Goal: Task Accomplishment & Management: Manage account settings

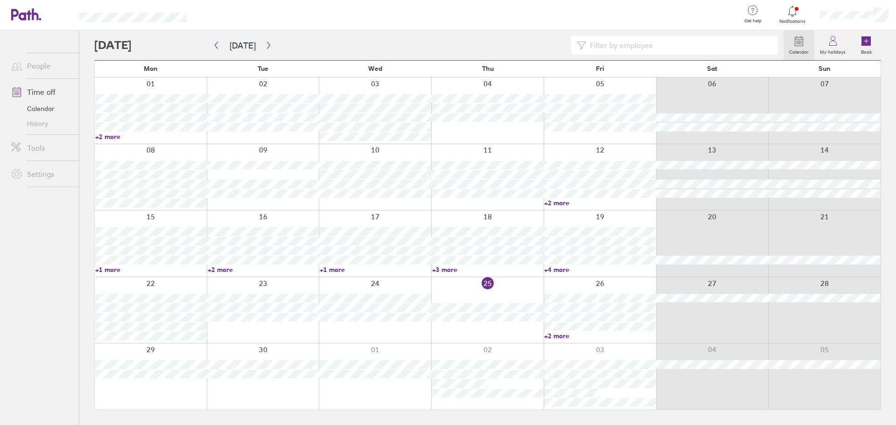
click at [504, 295] on div at bounding box center [487, 310] width 112 height 66
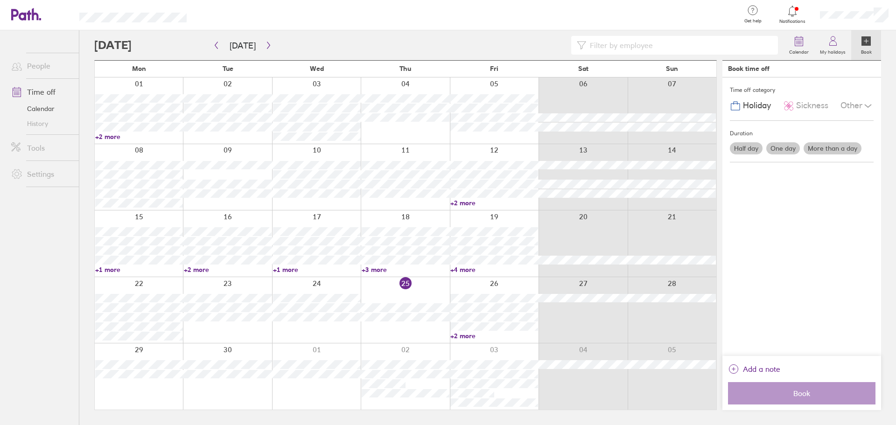
click at [440, 272] on link "+3 more" at bounding box center [406, 269] width 88 height 8
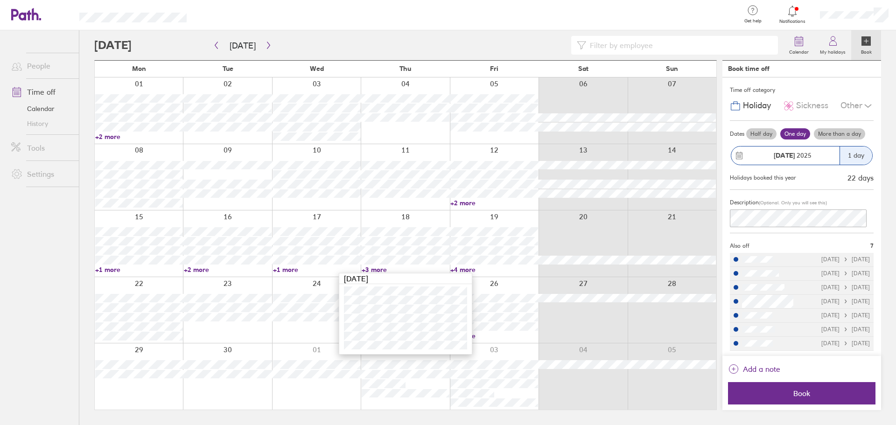
click at [324, 394] on div at bounding box center [316, 376] width 89 height 66
click at [379, 290] on div at bounding box center [405, 310] width 89 height 66
click at [408, 279] on div at bounding box center [405, 310] width 89 height 66
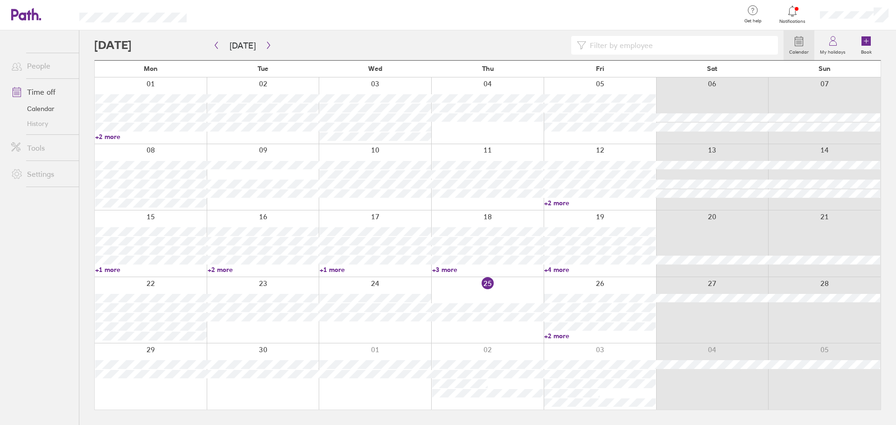
click at [558, 335] on link "+2 more" at bounding box center [600, 336] width 112 height 8
click at [457, 328] on div at bounding box center [487, 310] width 112 height 66
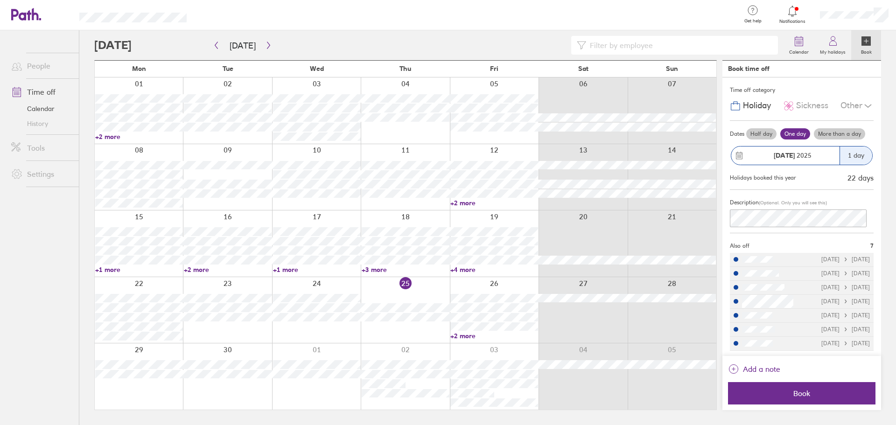
click at [425, 330] on div at bounding box center [405, 310] width 89 height 66
click at [377, 332] on div at bounding box center [405, 310] width 89 height 66
click at [268, 46] on icon "button" at bounding box center [268, 45] width 7 height 7
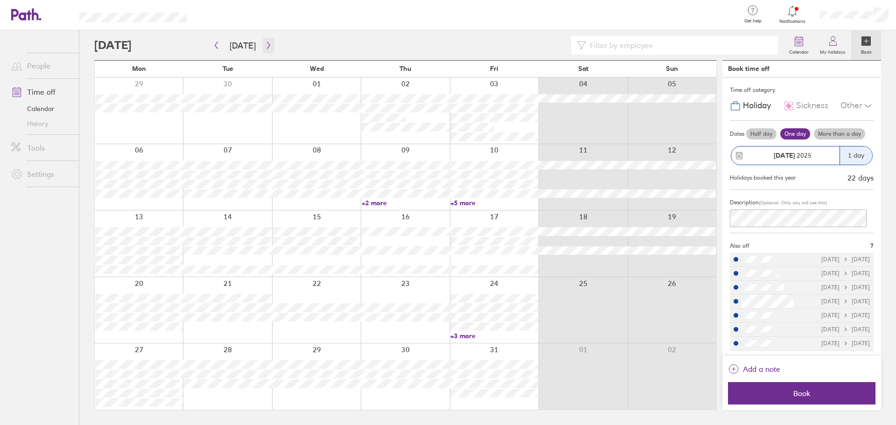
click at [267, 47] on icon "button" at bounding box center [268, 45] width 7 height 7
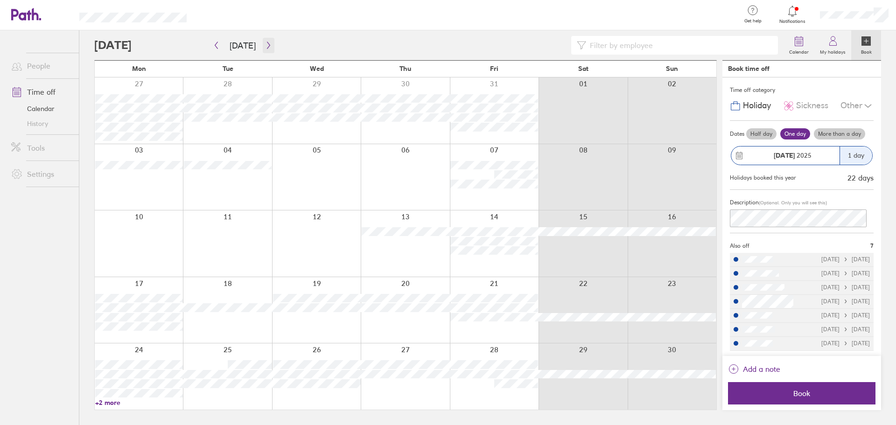
click at [267, 44] on icon "button" at bounding box center [268, 45] width 7 height 7
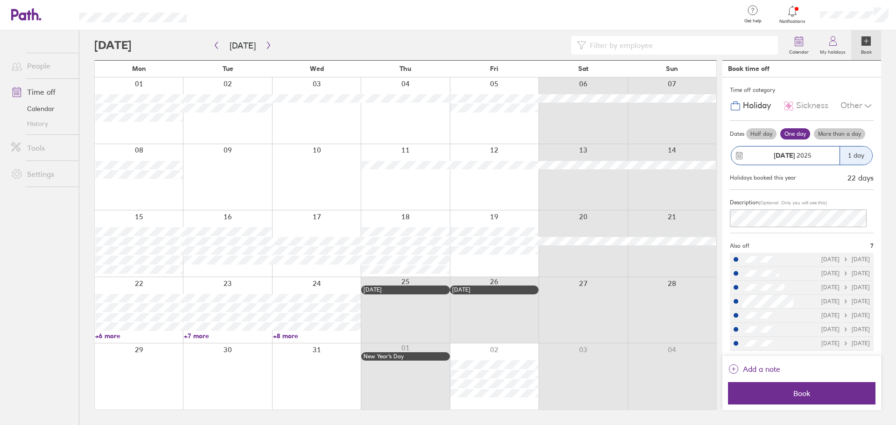
click at [276, 336] on link "+8 more" at bounding box center [317, 336] width 88 height 8
drag, startPoint x: 190, startPoint y: 372, endPoint x: 197, endPoint y: 356, distance: 17.5
click at [190, 371] on div at bounding box center [226, 376] width 88 height 66
